Goal: Information Seeking & Learning: Learn about a topic

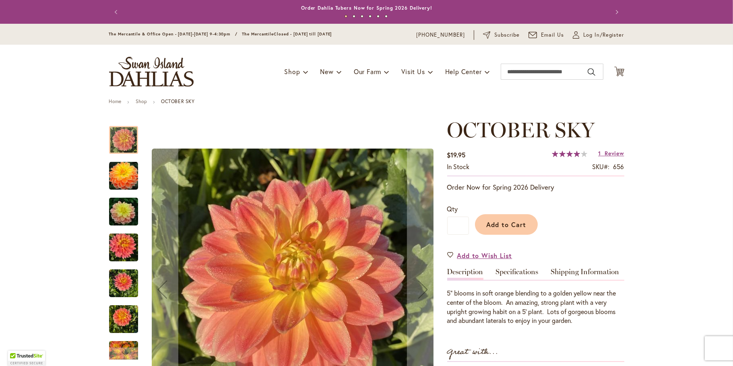
click at [125, 228] on img "October Sky" at bounding box center [124, 211] width 58 height 39
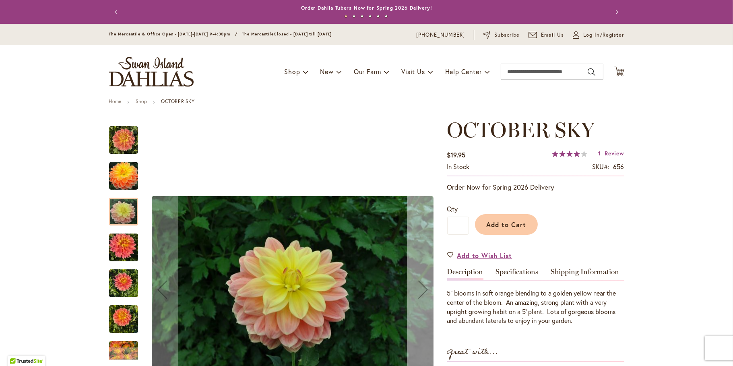
click at [421, 294] on div "Next" at bounding box center [423, 289] width 32 height 32
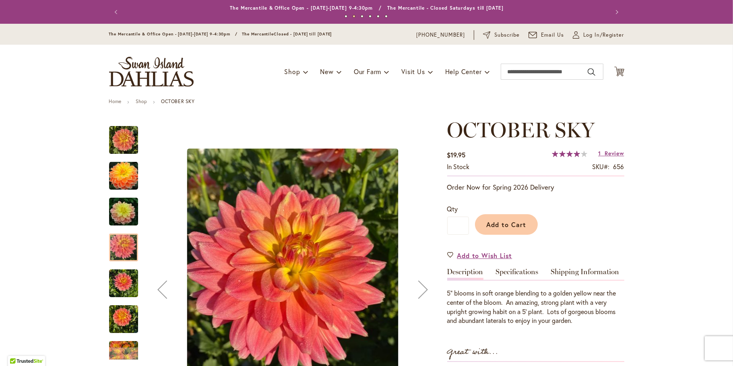
click at [421, 294] on div "Next" at bounding box center [423, 289] width 32 height 32
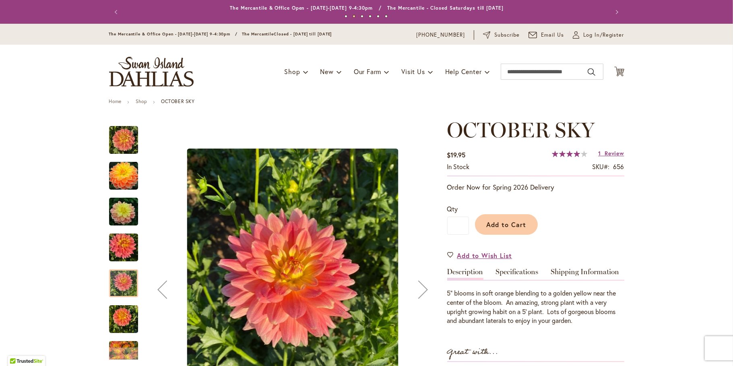
click at [421, 294] on div "Next" at bounding box center [423, 289] width 32 height 32
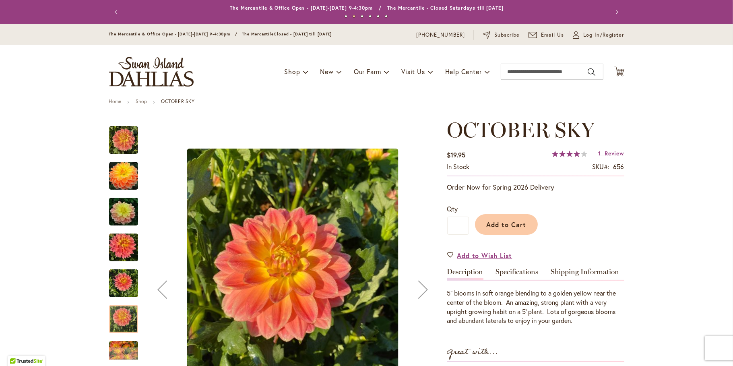
click at [421, 294] on div "Next" at bounding box center [423, 289] width 32 height 32
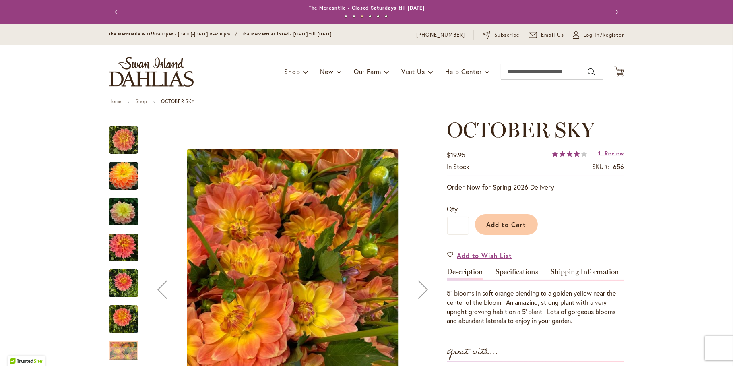
click at [420, 293] on div "Next" at bounding box center [423, 289] width 32 height 32
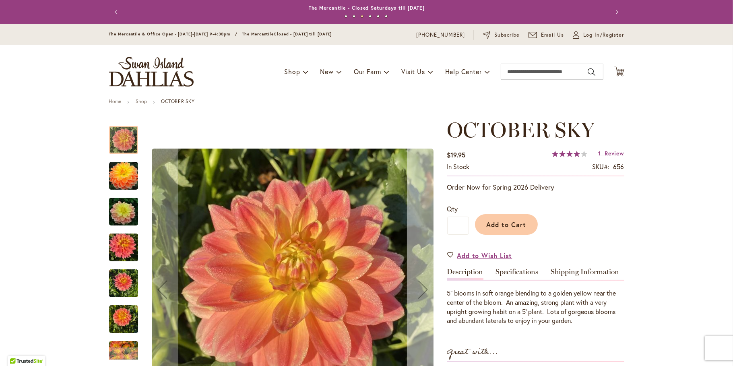
click at [420, 293] on div "Next" at bounding box center [423, 289] width 32 height 32
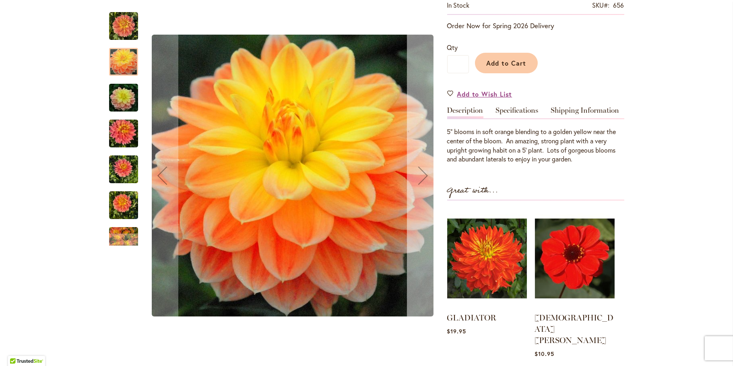
scroll to position [201, 0]
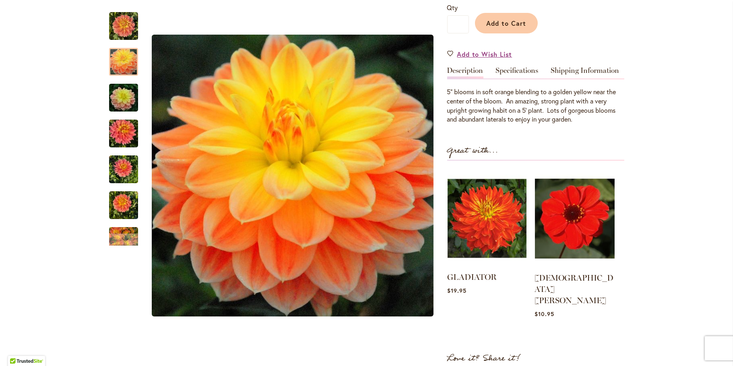
click at [480, 227] on img at bounding box center [486, 218] width 79 height 99
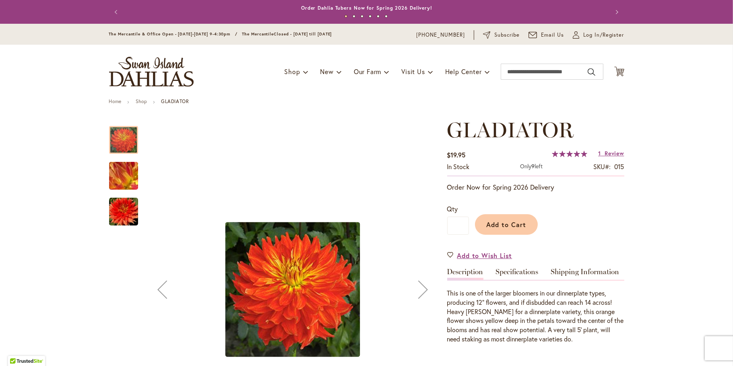
click at [423, 294] on div "Next" at bounding box center [423, 289] width 32 height 32
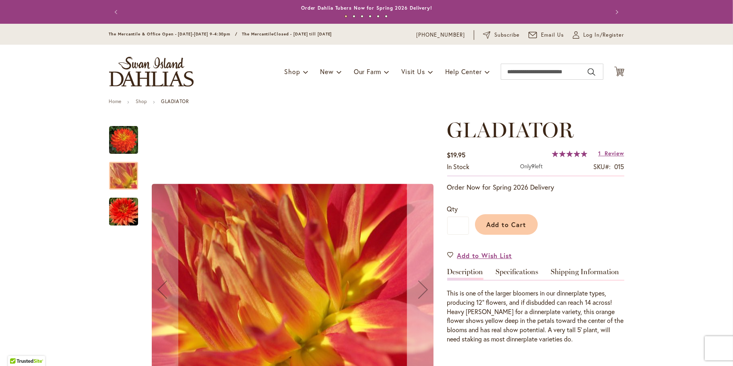
click at [423, 294] on div "Next" at bounding box center [423, 289] width 32 height 32
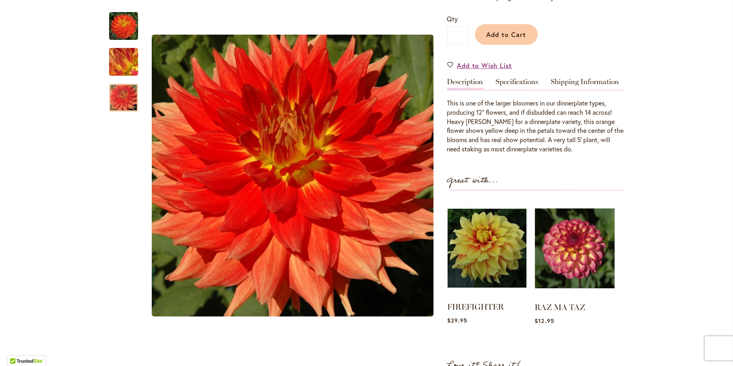
scroll to position [282, 0]
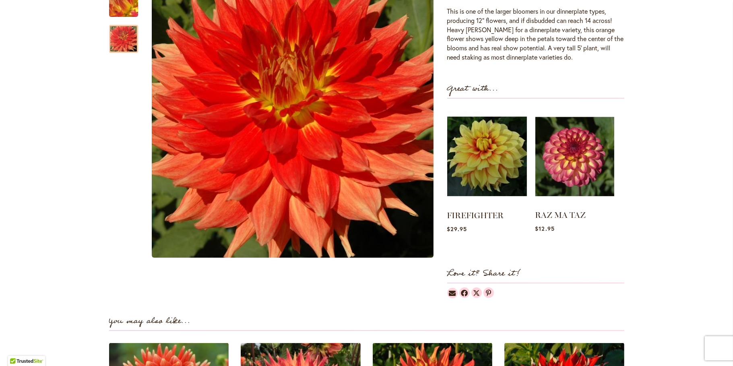
click at [591, 166] on img at bounding box center [574, 156] width 79 height 99
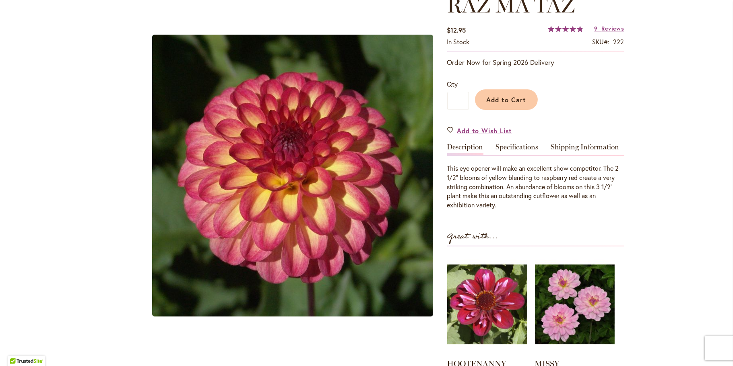
scroll to position [121, 0]
